Goal: Information Seeking & Learning: Compare options

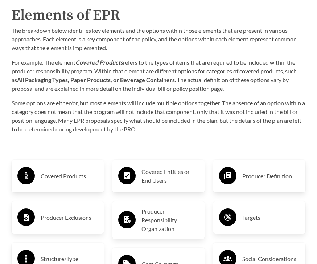
scroll to position [1173, 0]
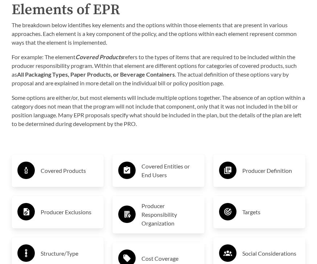
click at [80, 172] on h3 "Covered Products" at bounding box center [69, 171] width 57 height 12
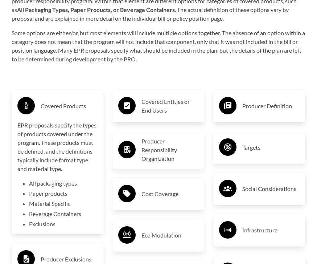
scroll to position [1238, 0]
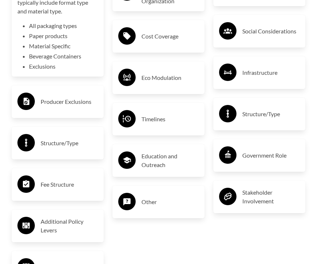
click at [50, 103] on h3 "Producer Exclusions" at bounding box center [69, 102] width 57 height 12
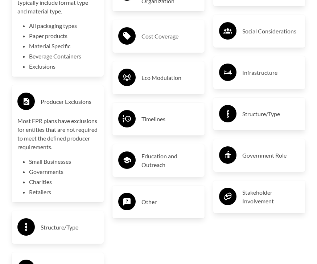
click at [43, 87] on div "Producer Exclusions Most EPR plans have exclusions for entities that are not re…" at bounding box center [58, 143] width 92 height 117
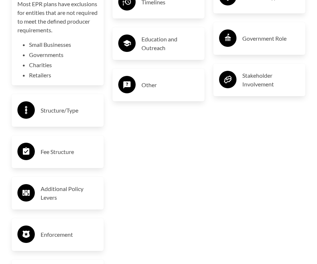
click at [43, 114] on h3 "Structure/Type" at bounding box center [69, 111] width 57 height 12
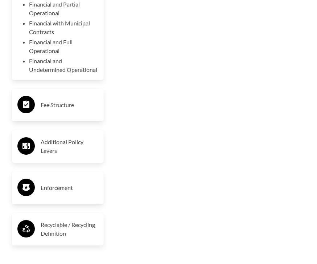
scroll to position [1698, 0]
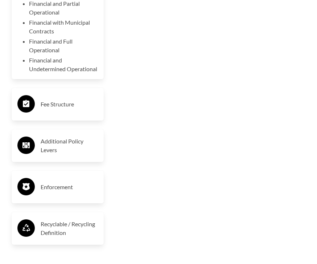
click at [40, 106] on div "Fee Structure" at bounding box center [57, 104] width 81 height 21
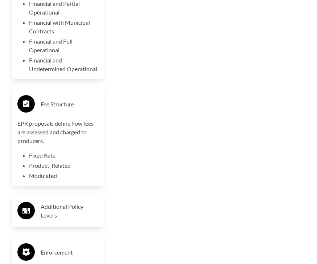
click at [44, 95] on div "Fee Structure" at bounding box center [57, 104] width 81 height 21
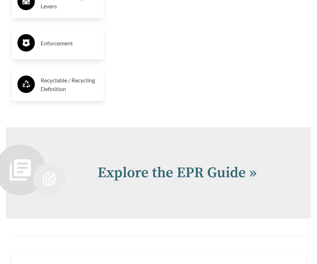
scroll to position [1852, 0]
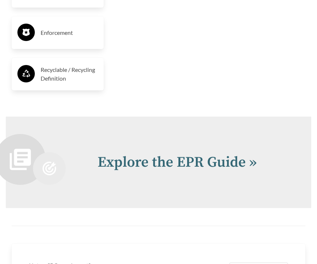
click at [52, 81] on h3 "Recyclable / Recycling Definition" at bounding box center [69, 74] width 57 height 17
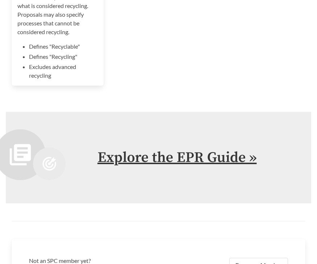
scroll to position [1957, 0]
click at [241, 160] on link "Explore the EPR Guide »" at bounding box center [177, 157] width 159 height 18
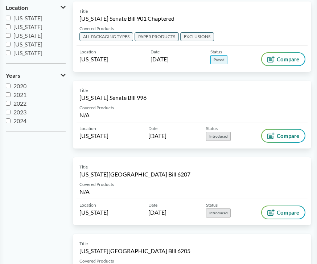
scroll to position [179, 0]
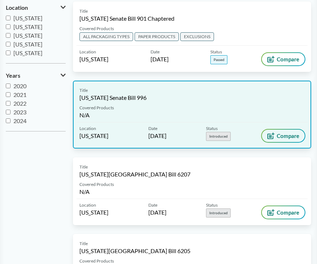
click at [285, 137] on span "Compare" at bounding box center [288, 136] width 23 height 6
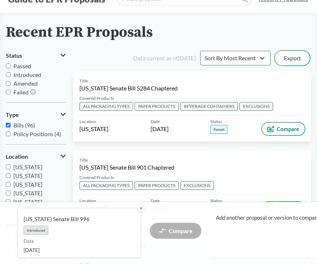
scroll to position [0, 0]
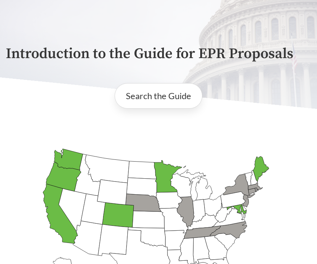
scroll to position [53, 0]
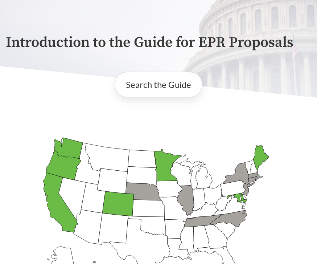
click at [239, 217] on icon "[US_STATE] Introduced: 1" at bounding box center [229, 219] width 37 height 17
click at [231, 219] on icon "[US_STATE] Introduced: 1" at bounding box center [229, 219] width 37 height 17
click at [261, 160] on icon "[US_STATE] Passed: 1" at bounding box center [262, 157] width 16 height 25
click at [254, 158] on icon "[US_STATE] Introduced: [US_STATE] Introduced: [US_STATE] Introduced: [US_STATE]…" at bounding box center [159, 225] width 306 height 191
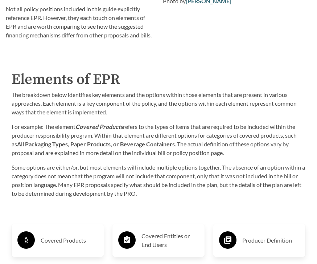
scroll to position [1103, 0]
click at [266, 204] on div "Purpose of the Guide EPR for packaging and paper products is gaining attention …" at bounding box center [158, 251] width 317 height 927
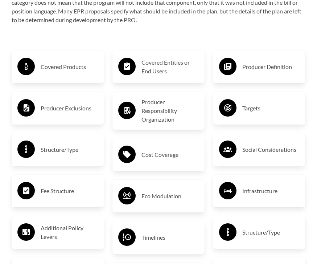
scroll to position [1277, 0]
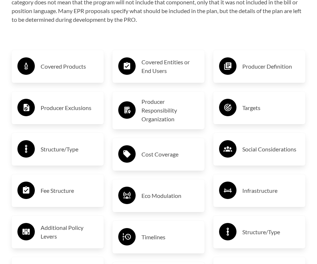
click at [146, 111] on h3 "Producer Responsibility Organization" at bounding box center [170, 111] width 57 height 26
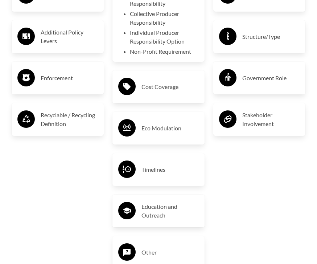
scroll to position [1466, 0]
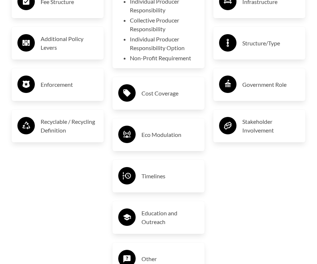
click at [29, 83] on icon at bounding box center [26, 84] width 7 height 7
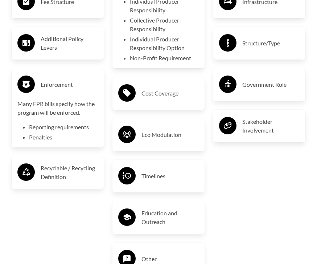
click at [18, 76] on icon at bounding box center [25, 84] width 17 height 17
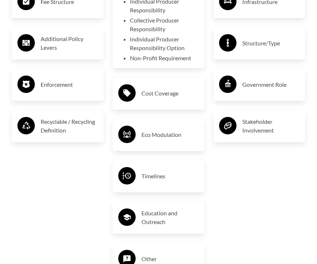
click at [23, 37] on circle at bounding box center [25, 42] width 17 height 17
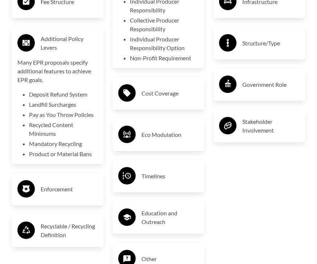
click at [23, 41] on icon at bounding box center [26, 43] width 7 height 6
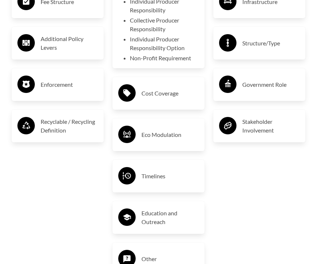
click at [21, 127] on circle at bounding box center [25, 125] width 17 height 17
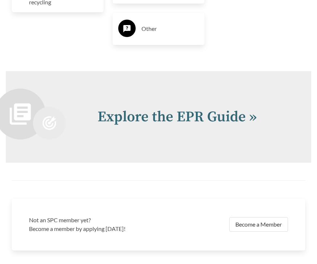
scroll to position [1696, 0]
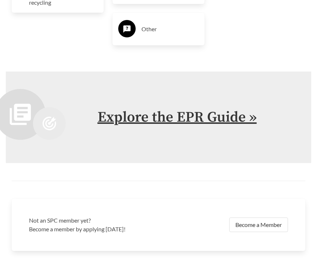
click at [235, 124] on link "Explore the EPR Guide »" at bounding box center [177, 117] width 159 height 18
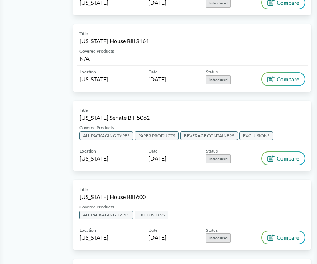
scroll to position [935, 0]
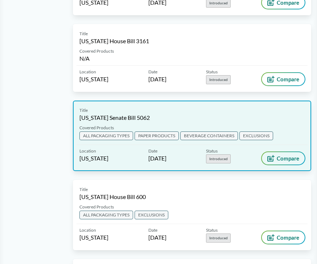
click at [282, 158] on span "Compare" at bounding box center [288, 158] width 23 height 6
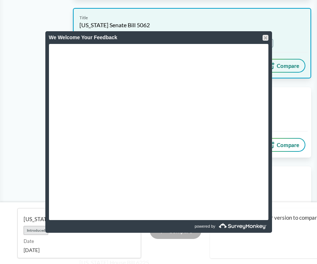
scroll to position [1027, 0]
